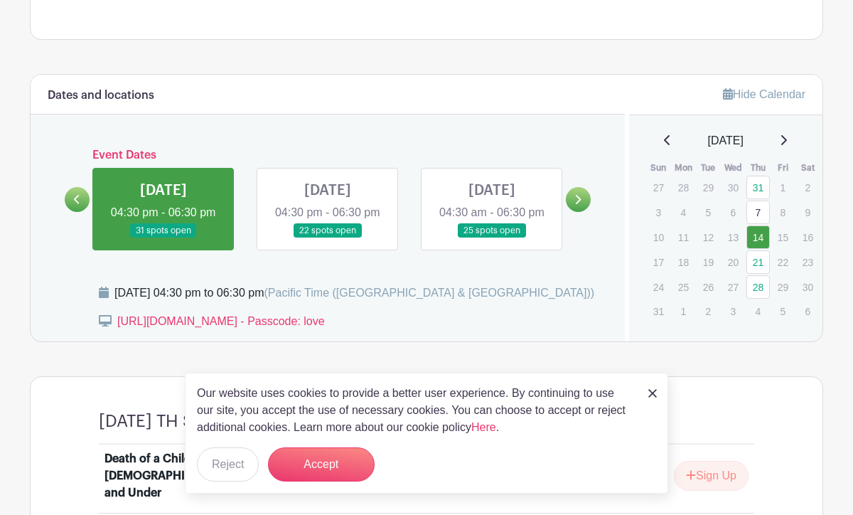
scroll to position [540, 0]
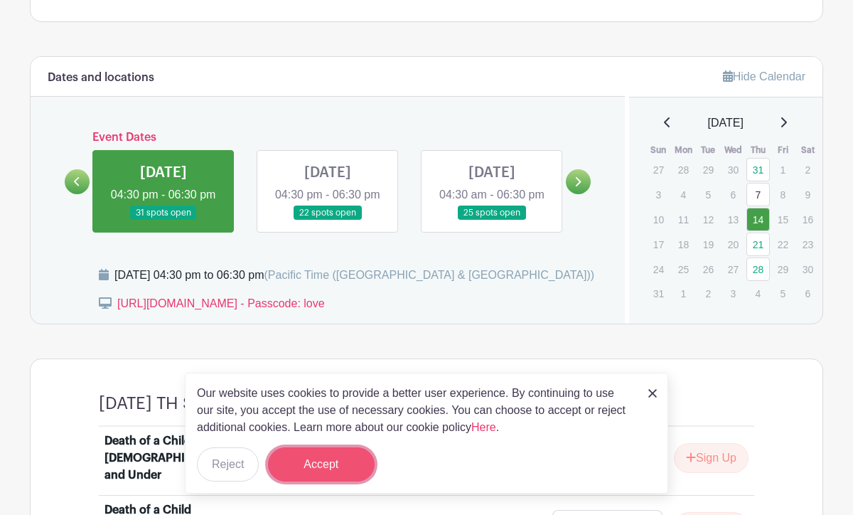
click at [298, 463] on button "Accept" at bounding box center [321, 464] width 107 height 34
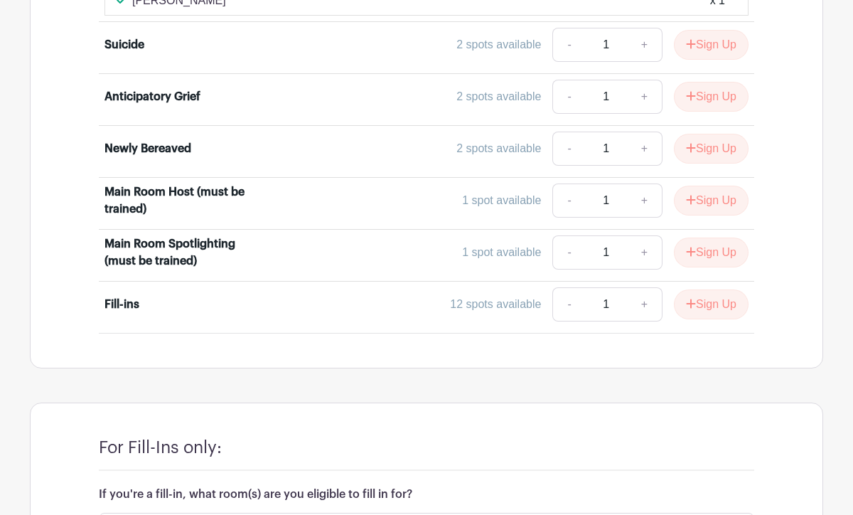
scroll to position [1452, 0]
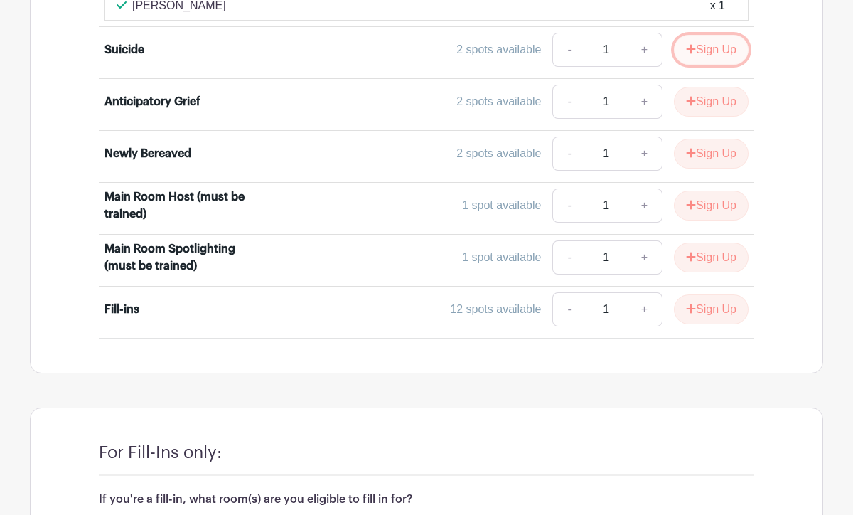
click at [696, 35] on button "Sign Up" at bounding box center [711, 50] width 75 height 30
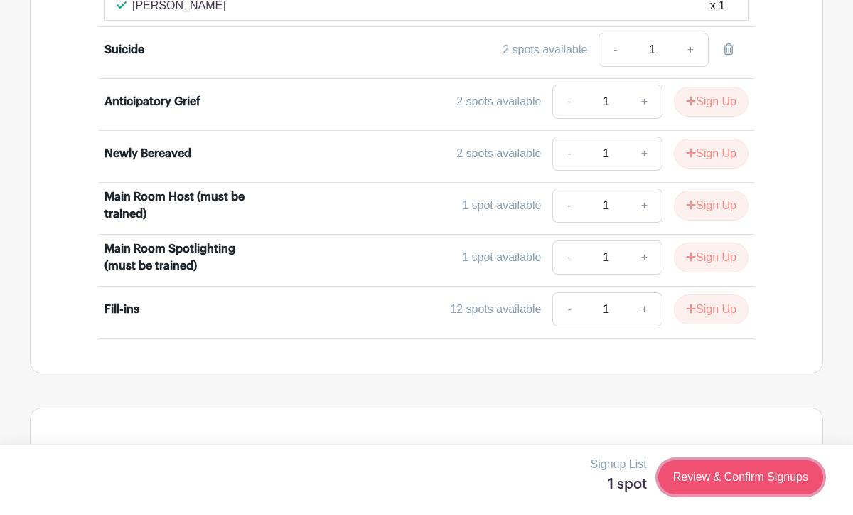
click at [696, 478] on link "Review & Confirm Signups" at bounding box center [740, 477] width 165 height 34
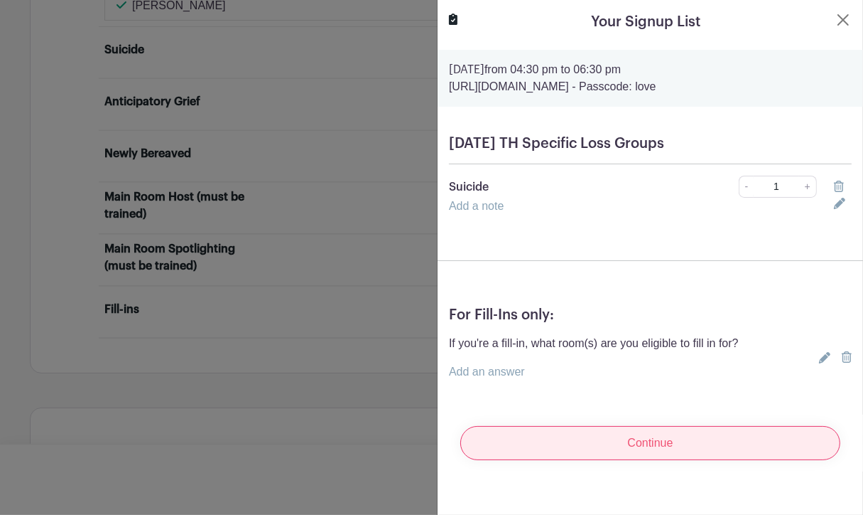
click at [658, 439] on input "Continue" at bounding box center [651, 443] width 380 height 34
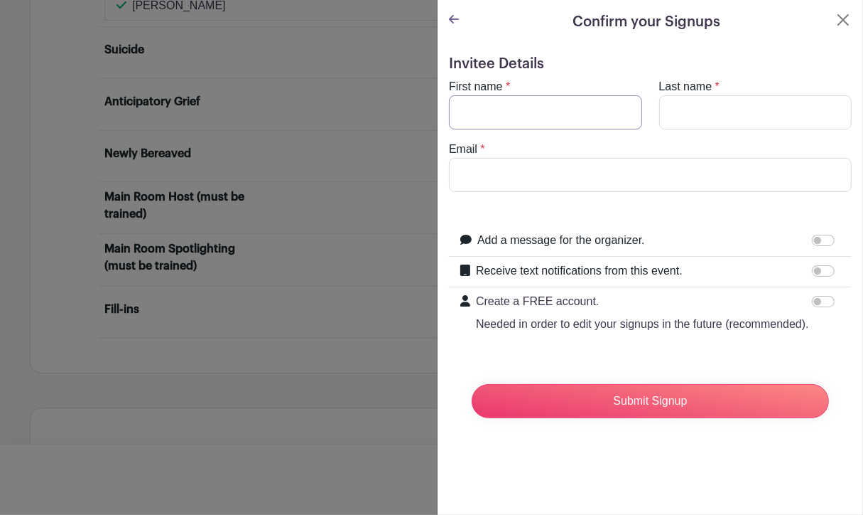
click at [572, 101] on input "First name" at bounding box center [545, 112] width 193 height 34
type input "[PERSON_NAME]"
type input "[EMAIL_ADDRESS][DOMAIN_NAME]"
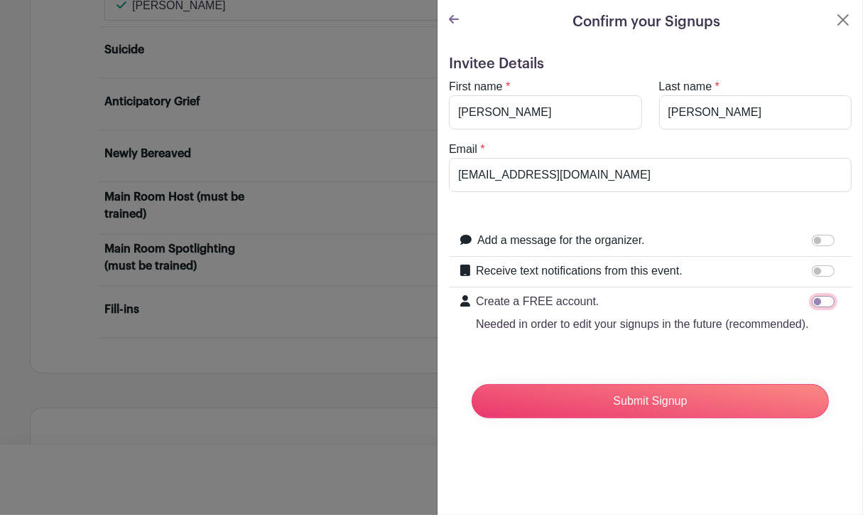
click at [814, 302] on input "Create a FREE account. Needed in order to edit your signups in the future (reco…" at bounding box center [823, 301] width 23 height 11
checkbox input "true"
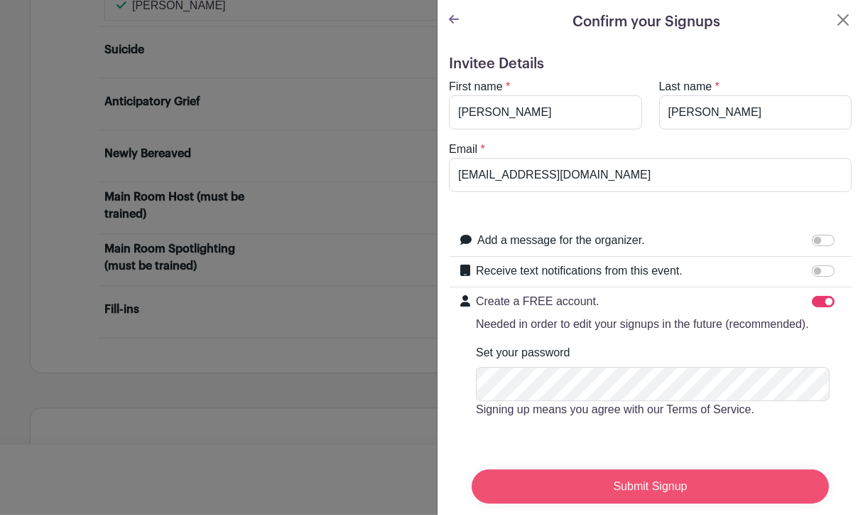
click at [571, 469] on input "Submit Signup" at bounding box center [650, 486] width 357 height 34
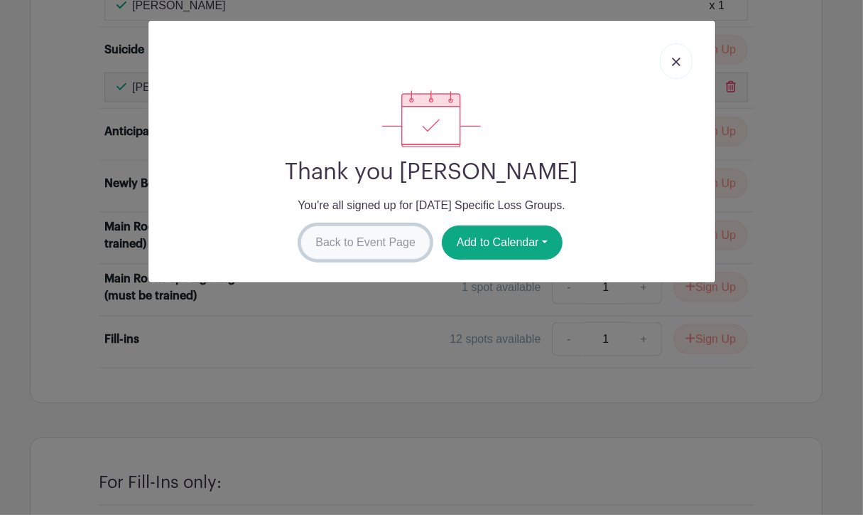
click at [376, 236] on link "Back to Event Page" at bounding box center [366, 242] width 130 height 34
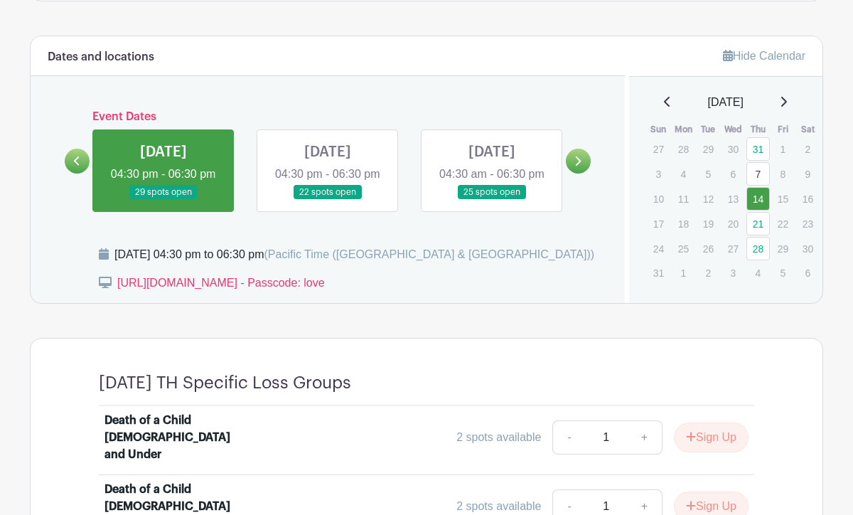
scroll to position [571, 0]
